Goal: Task Accomplishment & Management: Manage account settings

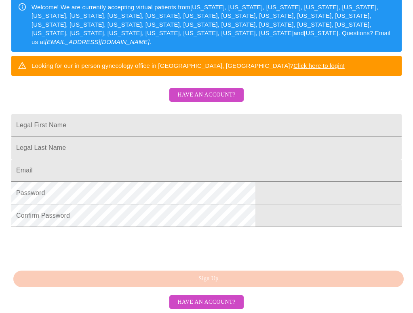
scroll to position [185, 0]
click at [209, 90] on span "Have an account?" at bounding box center [206, 95] width 58 height 10
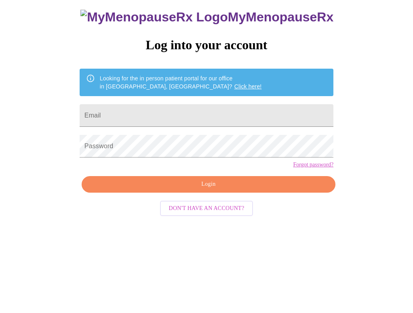
scroll to position [8, 0]
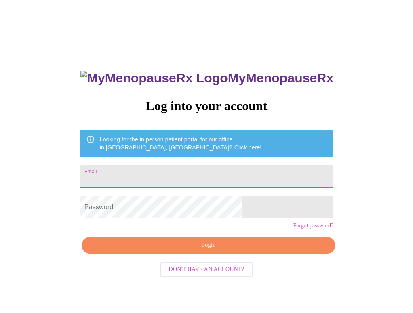
click at [155, 173] on input "Email" at bounding box center [207, 176] width 254 height 23
type input "[PERSON_NAME][EMAIL_ADDRESS][PERSON_NAME][DOMAIN_NAME]"
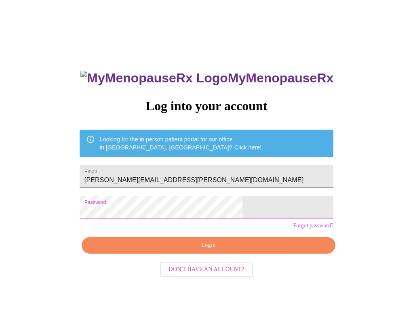
click at [208, 251] on span "Login" at bounding box center [208, 245] width 235 height 10
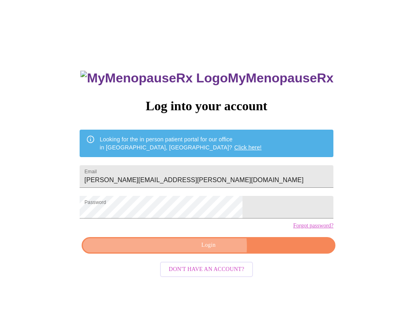
click at [209, 251] on span "Login" at bounding box center [208, 245] width 235 height 10
click at [203, 251] on span "Login" at bounding box center [208, 245] width 235 height 10
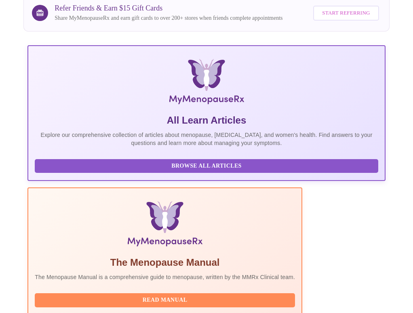
scroll to position [78, 0]
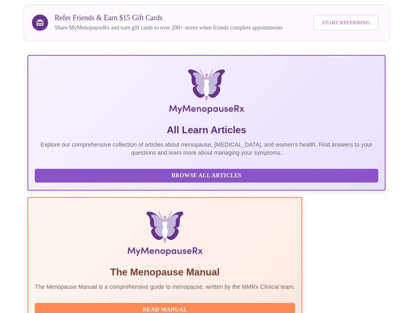
scroll to position [0, 0]
